Goal: Task Accomplishment & Management: Complete application form

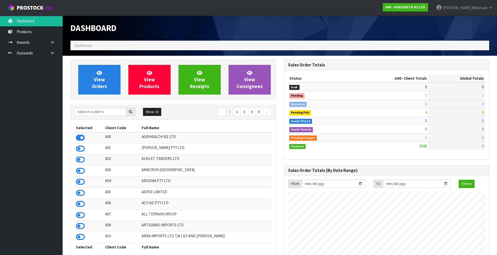
scroll to position [395, 213]
click at [51, 46] on link at bounding box center [54, 42] width 17 height 11
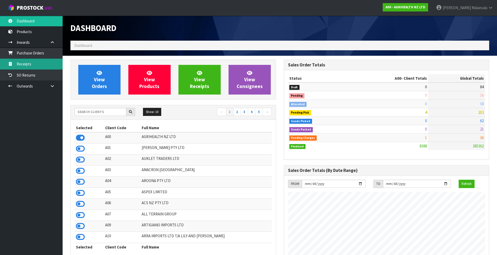
click at [41, 63] on link "Receipts" at bounding box center [31, 64] width 63 height 11
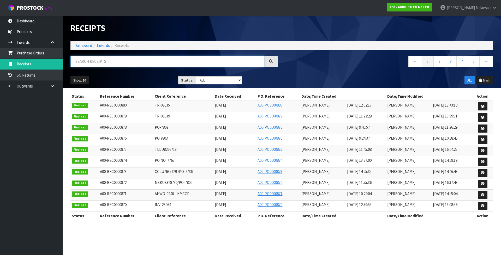
click at [117, 62] on input "text" at bounding box center [167, 61] width 194 height 11
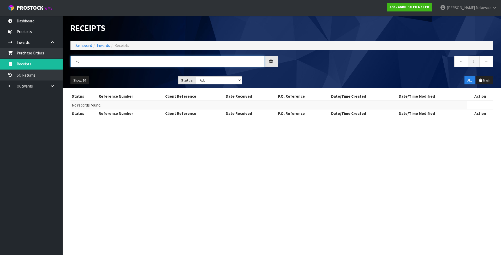
type input "F"
type input "P"
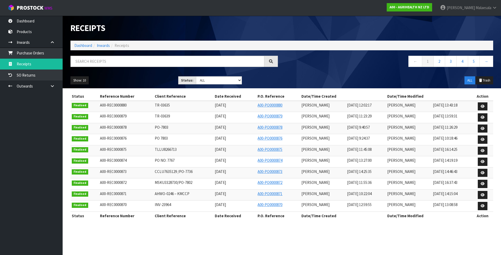
drag, startPoint x: 90, startPoint y: 74, endPoint x: 77, endPoint y: 72, distance: 13.1
click at [122, 46] on span "Receipts" at bounding box center [122, 45] width 15 height 5
click at [101, 45] on link "Inwards" at bounding box center [103, 45] width 13 height 5
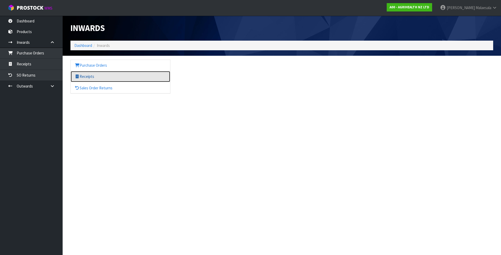
click at [86, 77] on link "Receipts" at bounding box center [120, 76] width 99 height 11
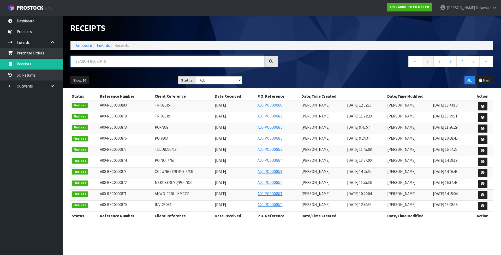
click at [82, 61] on input "text" at bounding box center [167, 61] width 194 height 11
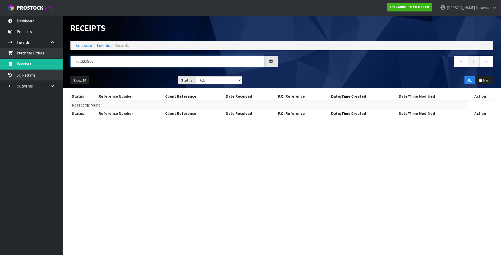
click at [97, 62] on input "F0122SGL0" at bounding box center [167, 61] width 194 height 11
type input "F"
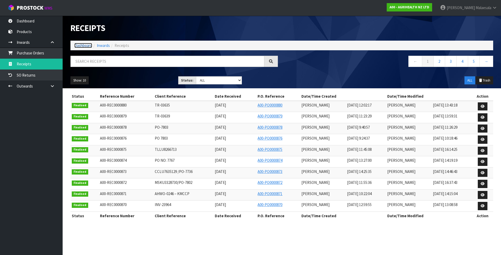
click at [82, 45] on link "Dashboard" at bounding box center [83, 45] width 18 height 5
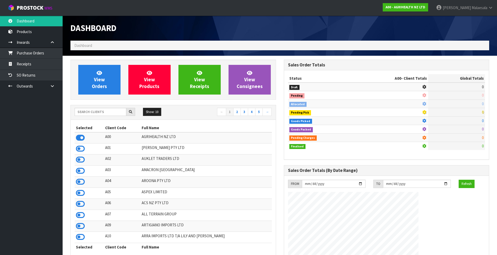
scroll to position [395, 213]
click at [89, 113] on input "text" at bounding box center [101, 112] width 52 height 8
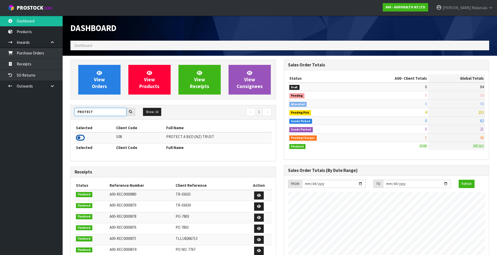
type input "PROTECT"
click at [81, 138] on icon at bounding box center [80, 138] width 9 height 8
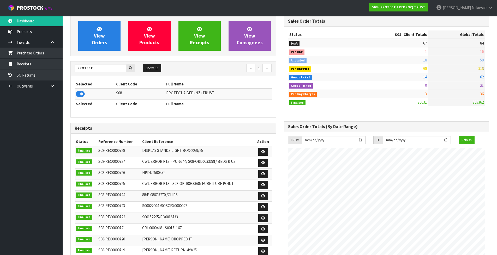
scroll to position [52, 0]
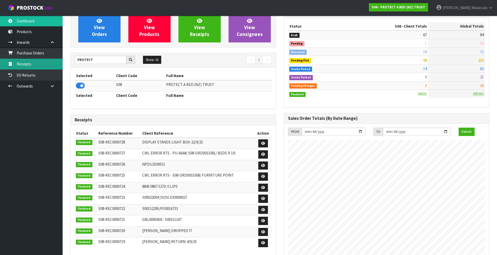
click at [34, 66] on link "Receipts" at bounding box center [31, 64] width 63 height 11
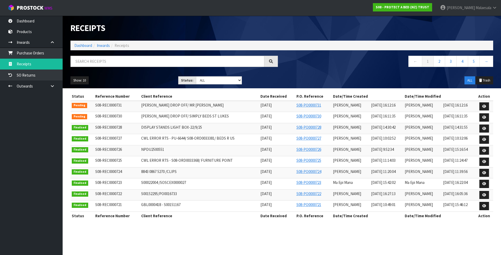
click at [73, 48] on ol "Dashboard Inwards Receipts" at bounding box center [281, 46] width 423 height 10
click at [76, 45] on link "Dashboard" at bounding box center [83, 45] width 18 height 5
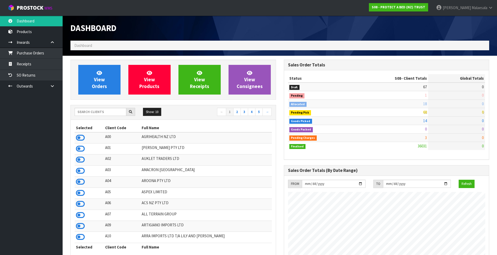
scroll to position [395, 213]
click at [96, 114] on input "text" at bounding box center [101, 112] width 52 height 8
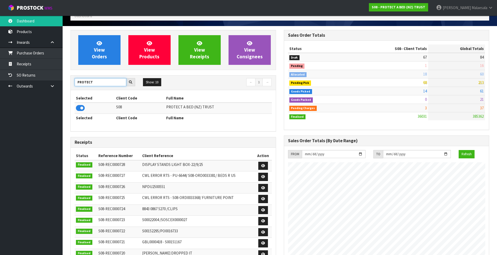
scroll to position [0, 0]
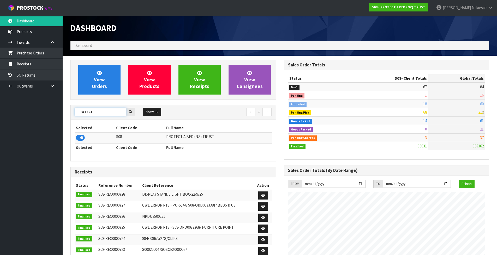
type input "PROTECT"
click at [132, 113] on icon at bounding box center [130, 111] width 3 height 3
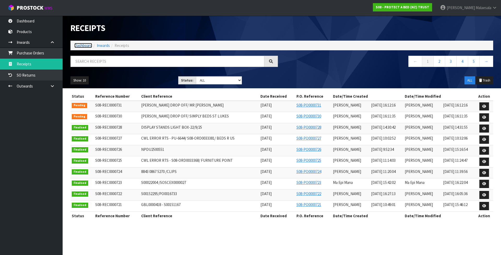
click at [86, 45] on link "Dashboard" at bounding box center [83, 45] width 18 height 5
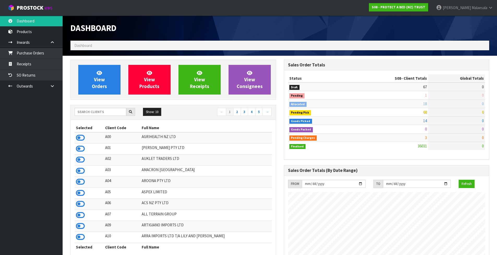
scroll to position [395, 213]
click at [93, 112] on input "text" at bounding box center [101, 112] width 52 height 8
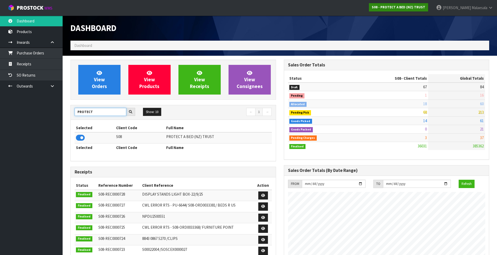
type input "PROTECT"
click at [422, 6] on strong "S08 - PROTECT A BED (NZ) TRUST" at bounding box center [398, 7] width 53 height 4
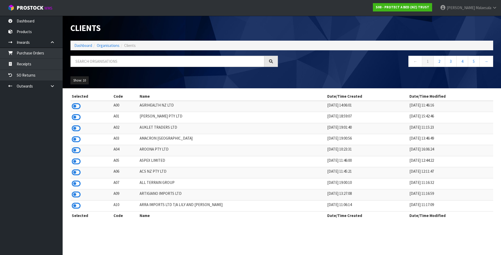
drag, startPoint x: 342, startPoint y: 91, endPoint x: 339, endPoint y: 96, distance: 6.4
click at [42, 68] on link "Receipts" at bounding box center [31, 64] width 63 height 11
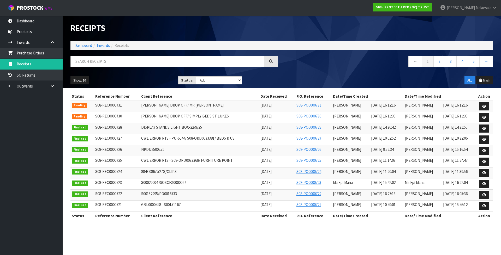
drag, startPoint x: 457, startPoint y: 13, endPoint x: 426, endPoint y: 43, distance: 43.5
click at [501, 38] on body "Toggle navigation ProStock WMS S08 - PROTECT A BED (NZ) TRUST [PERSON_NAME] Log…" at bounding box center [250, 127] width 501 height 255
drag, startPoint x: 501, startPoint y: 61, endPoint x: 495, endPoint y: 59, distance: 5.9
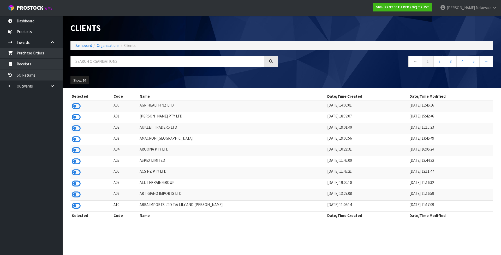
click at [219, 88] on div "Show: 10 5 10 25 50" at bounding box center [282, 81] width 430 height 16
click at [81, 47] on link "Dashboard" at bounding box center [83, 45] width 18 height 5
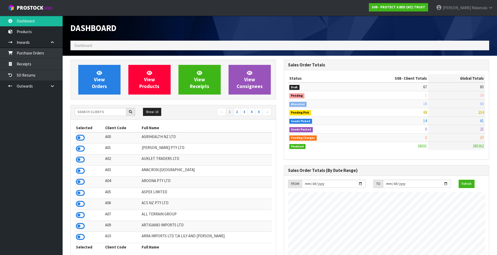
scroll to position [395, 213]
click at [97, 112] on input "text" at bounding box center [101, 112] width 52 height 8
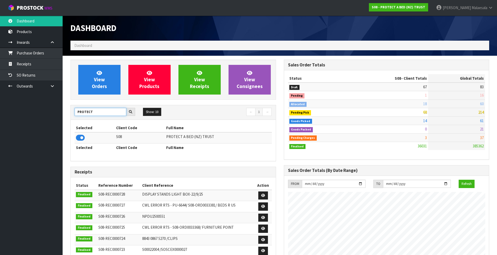
type input "PROTECT"
click at [392, 8] on strong "S08 - PROTECT A BED (NZ) TRUST" at bounding box center [398, 7] width 53 height 4
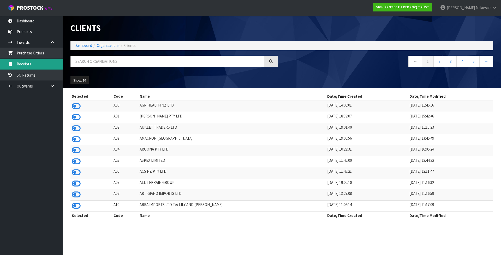
click at [36, 63] on link "Receipts" at bounding box center [31, 64] width 63 height 11
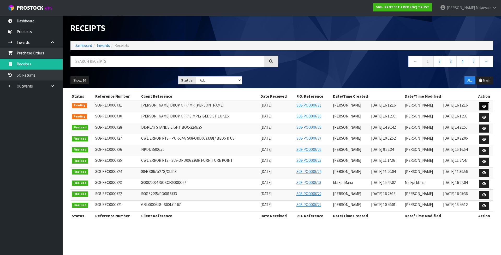
click at [481, 107] on link at bounding box center [484, 107] width 10 height 8
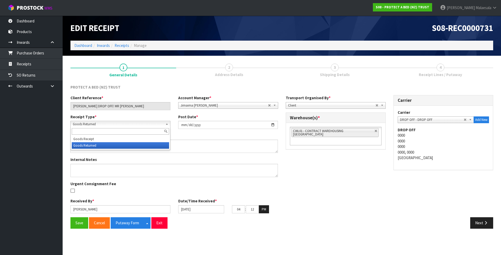
click at [167, 125] on b at bounding box center [167, 124] width 5 height 6
click at [167, 124] on b at bounding box center [167, 124] width 5 height 6
click at [476, 222] on button "Next" at bounding box center [481, 223] width 23 height 11
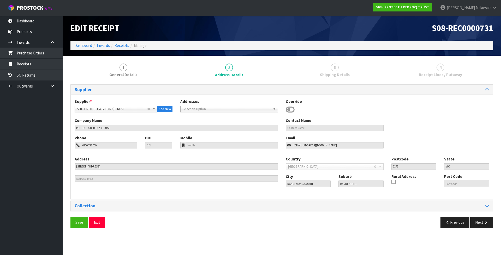
click at [476, 222] on section "Edit Receipt S08-REC0000731 Dashboard Inwards Receipts Manage 1 General Details…" at bounding box center [250, 127] width 501 height 255
click at [476, 222] on button "Next" at bounding box center [481, 222] width 23 height 11
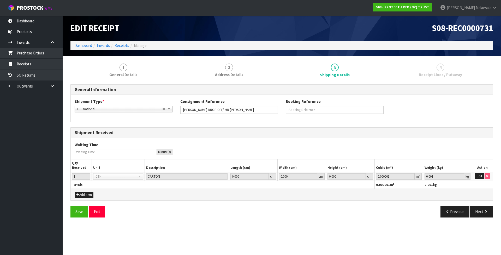
click at [476, 222] on section "1 General Details 2 Address Details 3 Shipping Details 4 Receipt Lines / Putawa…" at bounding box center [282, 141] width 438 height 170
click at [477, 212] on button "Next" at bounding box center [481, 211] width 23 height 11
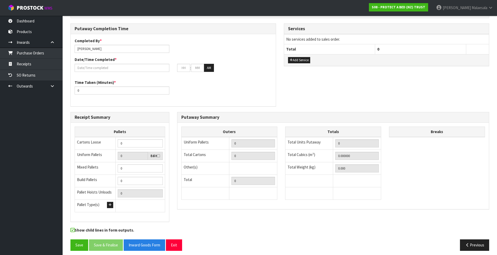
scroll to position [115, 0]
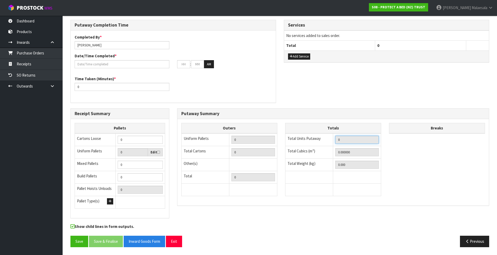
click at [346, 142] on input "0" at bounding box center [357, 140] width 44 height 8
click at [346, 140] on input "0" at bounding box center [357, 140] width 44 height 8
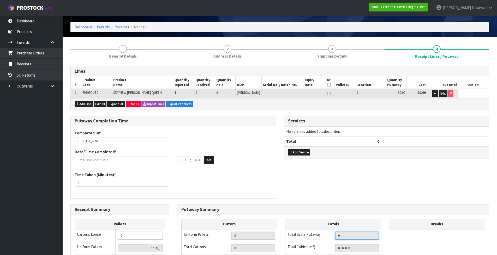
scroll to position [10, 0]
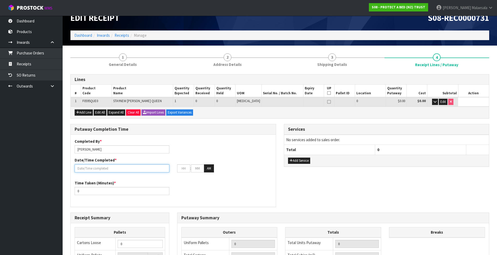
click at [83, 168] on input "text" at bounding box center [122, 169] width 95 height 8
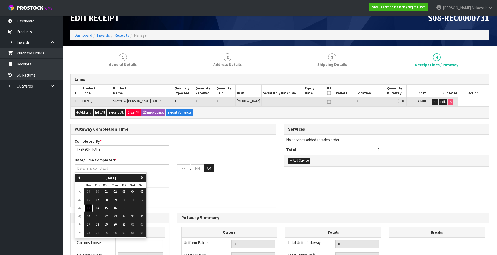
click at [91, 209] on button "13" at bounding box center [88, 208] width 9 height 8
type input "[DATE]"
type input "12"
type input "00"
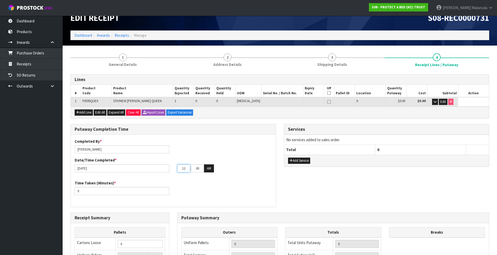
click at [186, 169] on input "12" at bounding box center [183, 169] width 13 height 8
type input "10"
click at [441, 102] on span "Edit" at bounding box center [442, 102] width 5 height 4
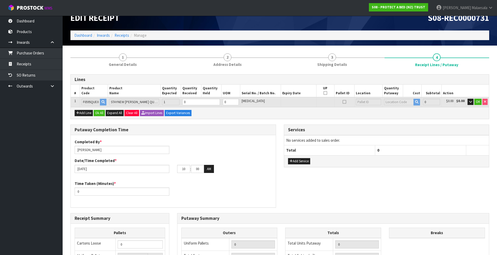
click at [346, 102] on icon at bounding box center [345, 102] width 4 height 0
type input "1"
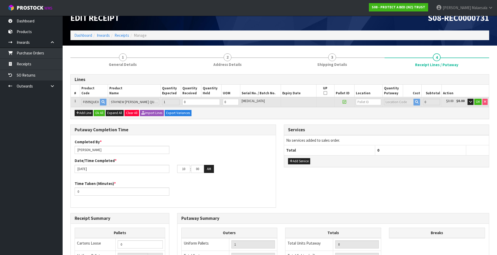
click at [346, 102] on icon at bounding box center [345, 102] width 4 height 0
type input "0"
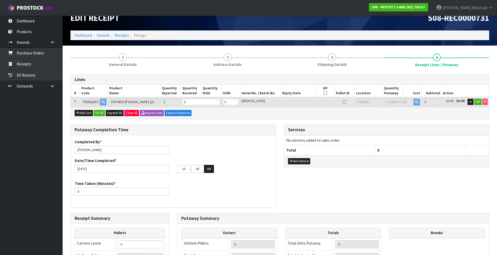
click at [346, 102] on icon at bounding box center [345, 102] width 4 height 0
type input "1"
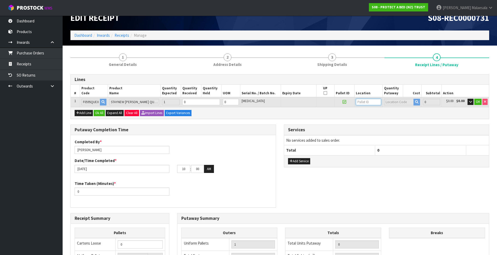
click at [366, 102] on input "text" at bounding box center [369, 102] width 26 height 7
type input "40-34-1-A"
click at [476, 101] on span "OK" at bounding box center [478, 102] width 4 height 4
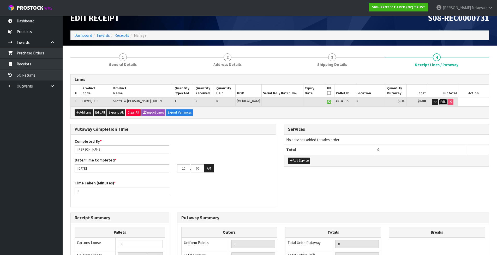
click at [442, 104] on span "Edit" at bounding box center [442, 102] width 5 height 4
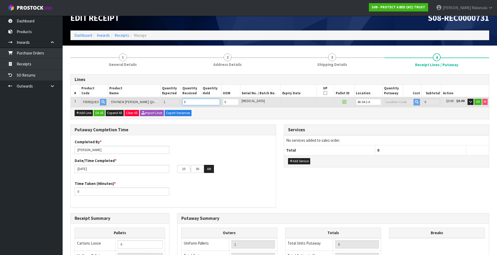
click at [188, 103] on input "0" at bounding box center [201, 102] width 38 height 7
type input "0"
type input "0.00841"
type input "0.9"
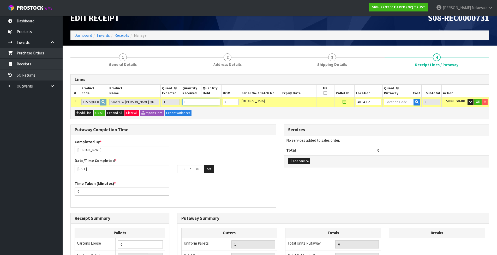
type input "1"
drag, startPoint x: 59, startPoint y: 150, endPoint x: 348, endPoint y: 255, distance: 308.1
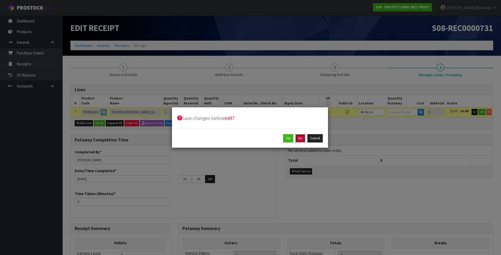
click at [302, 137] on button "No" at bounding box center [300, 138] width 10 height 8
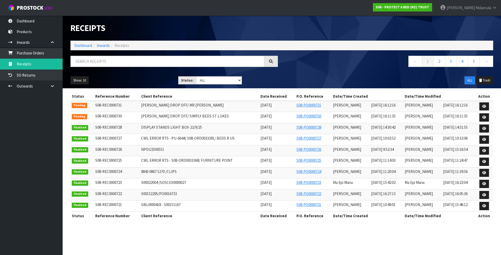
click at [202, 107] on td "[PERSON_NAME] DROP OFF/ MR [PERSON_NAME]" at bounding box center [199, 106] width 119 height 11
click at [481, 107] on link at bounding box center [484, 107] width 10 height 8
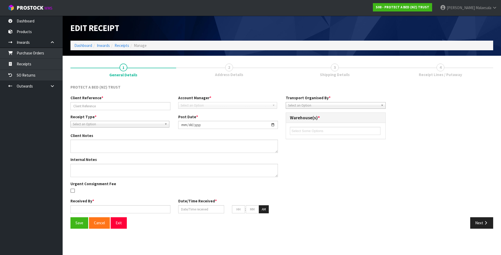
type input "[PERSON_NAME] DROP OFF/ MR [PERSON_NAME]"
type input "[DATE]"
type textarea "CAN BE BOOKED BACK INTO STOCK"
type input "[PERSON_NAME]"
type input "[DATE]"
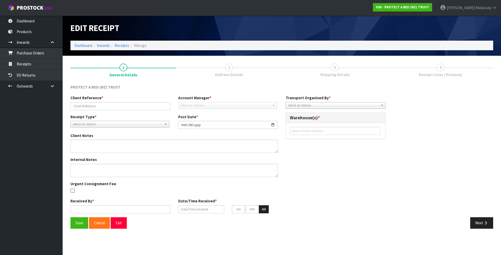
type input "04"
type input "12"
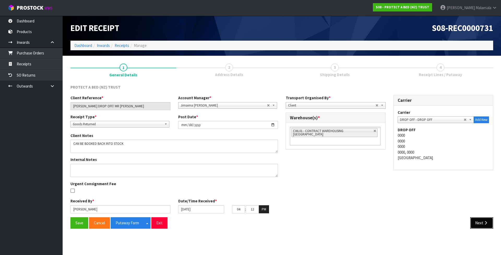
click at [479, 221] on button "Next" at bounding box center [481, 223] width 23 height 11
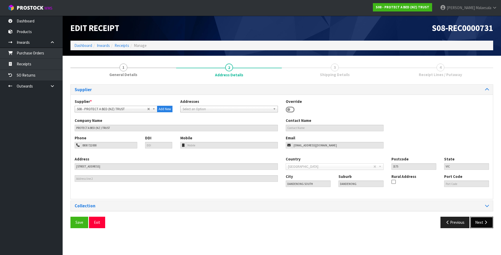
click at [479, 221] on button "Next" at bounding box center [481, 222] width 23 height 11
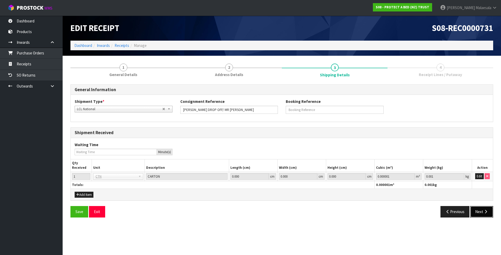
click at [477, 214] on button "Next" at bounding box center [481, 211] width 23 height 11
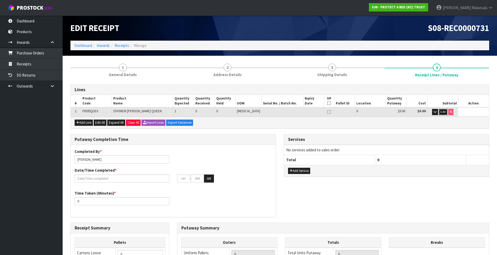
click at [443, 113] on span "Edit" at bounding box center [442, 112] width 5 height 4
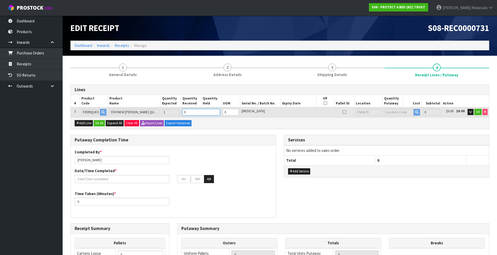
click at [209, 112] on input "0" at bounding box center [201, 112] width 38 height 7
type input "0"
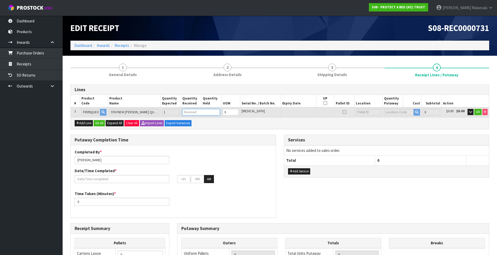
type input "0.00841"
type input "0.9"
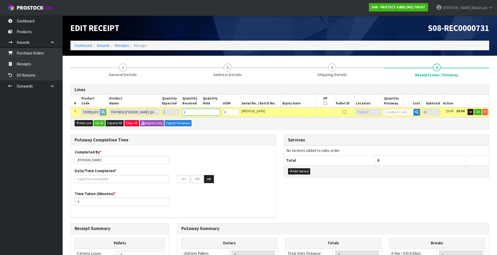
type input "1"
click at [409, 112] on input "text" at bounding box center [399, 112] width 30 height 7
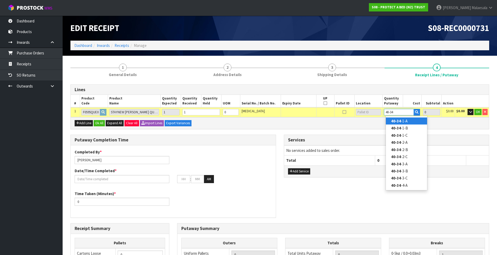
type input "40-34"
click at [411, 120] on link "40-34 -1-A" at bounding box center [406, 121] width 41 height 7
type input "1"
type input "40-34-1-A"
type input "1"
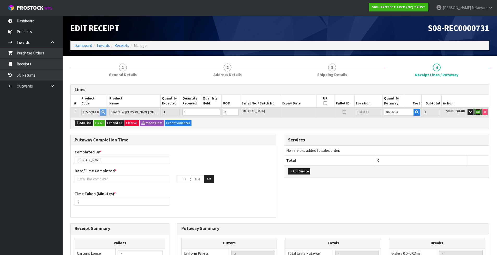
click at [478, 112] on span "OK" at bounding box center [478, 112] width 4 height 4
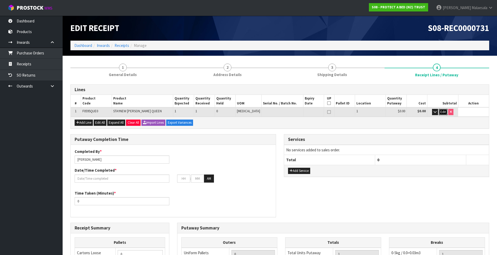
click at [440, 113] on span "Edit" at bounding box center [442, 112] width 5 height 4
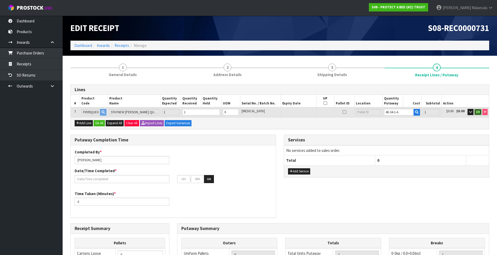
click at [476, 113] on span "OK" at bounding box center [478, 112] width 4 height 4
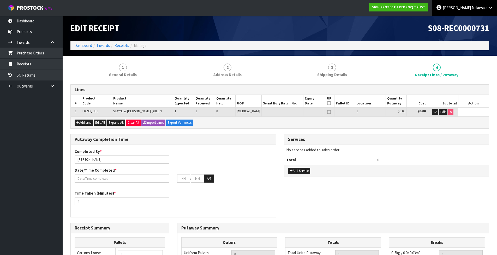
click at [488, 7] on icon at bounding box center [490, 8] width 5 height 4
click at [483, 19] on link "Logout" at bounding box center [475, 20] width 41 height 7
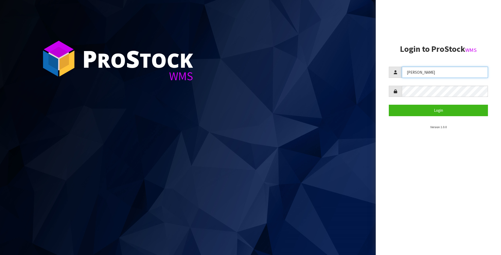
click at [442, 73] on input "[PERSON_NAME]" at bounding box center [445, 72] width 86 height 11
type input "M"
click at [442, 74] on input "text" at bounding box center [445, 72] width 86 height 11
type input "Meena"
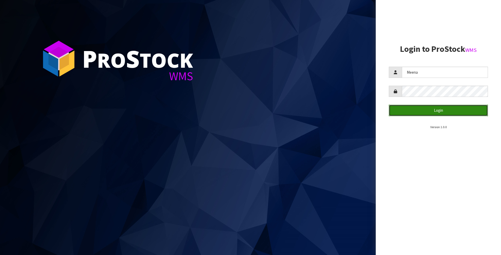
click at [425, 107] on button "Login" at bounding box center [438, 110] width 99 height 11
